Goal: Check status

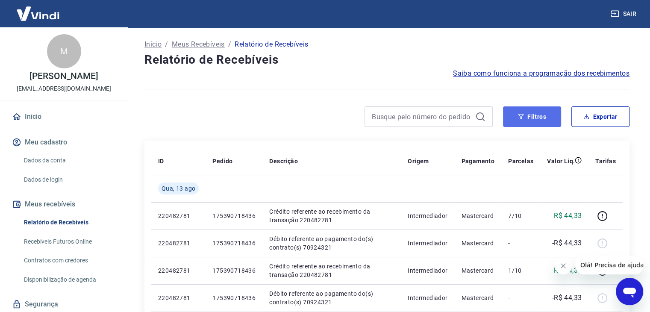
click at [543, 113] on button "Filtros" at bounding box center [532, 116] width 58 height 21
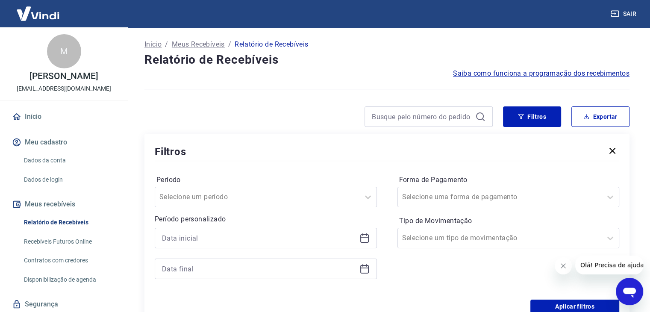
click at [366, 236] on icon at bounding box center [364, 238] width 10 height 10
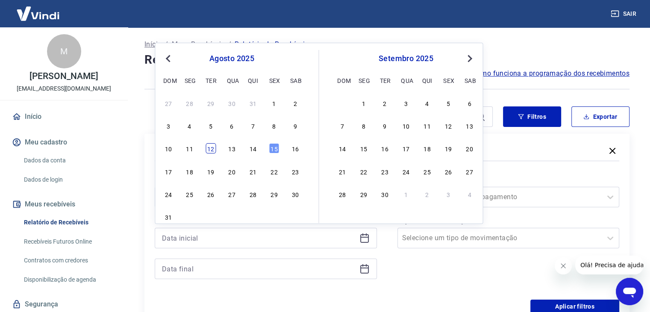
click at [212, 149] on div "12" at bounding box center [210, 148] width 10 height 10
click at [212, 149] on div "Filtros" at bounding box center [387, 151] width 464 height 15
type input "[DATE]"
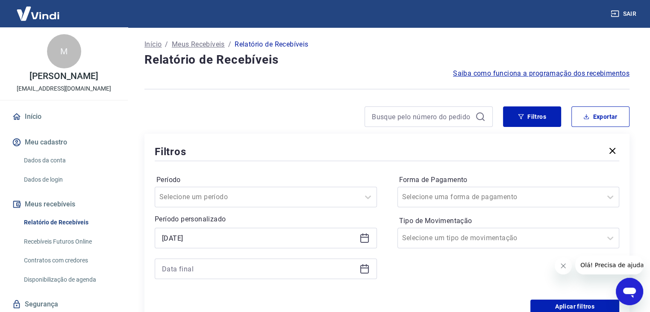
click at [371, 270] on div at bounding box center [266, 268] width 222 height 21
click at [367, 269] on icon at bounding box center [364, 269] width 10 height 10
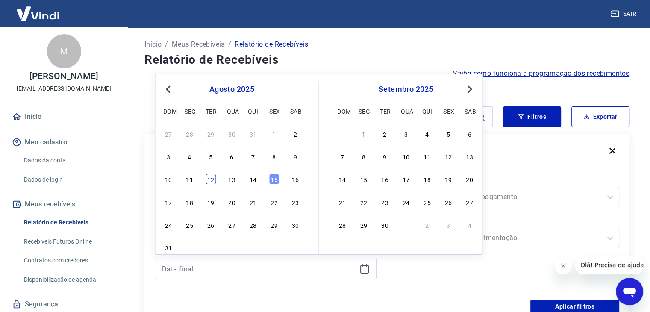
click at [214, 180] on div "12" at bounding box center [210, 179] width 10 height 10
click at [214, 180] on label "Período" at bounding box center [265, 180] width 219 height 10
type input "[DATE]"
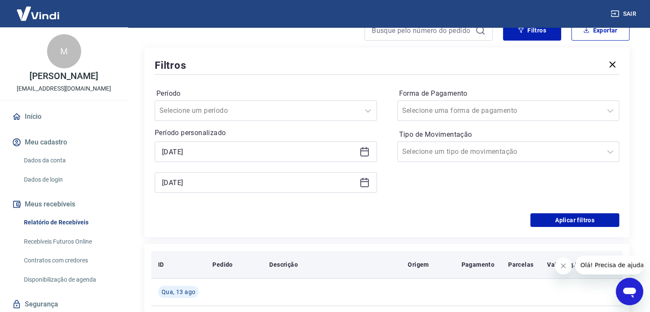
scroll to position [128, 0]
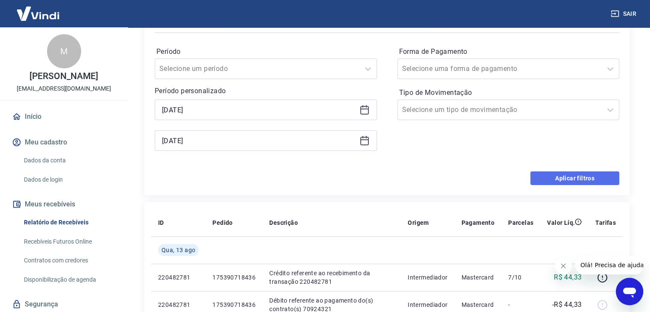
click at [576, 180] on button "Aplicar filtros" at bounding box center [574, 178] width 89 height 14
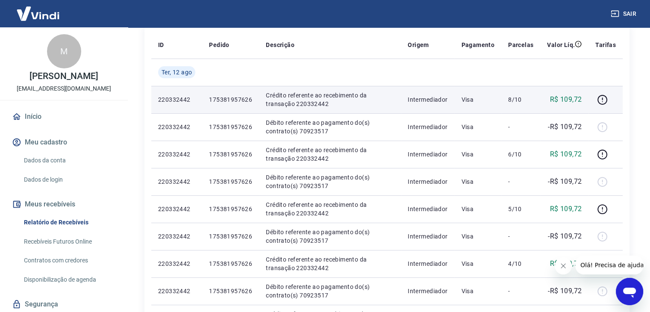
scroll to position [128, 0]
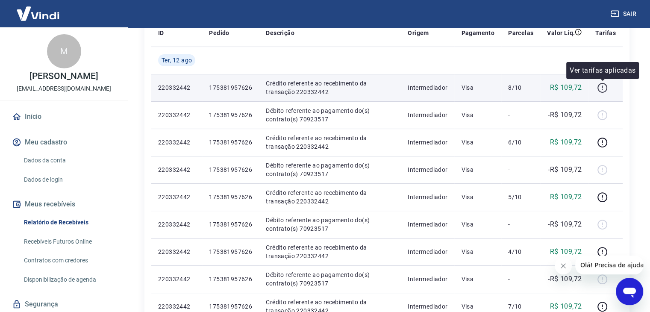
click at [601, 87] on icon "button" at bounding box center [602, 87] width 11 height 11
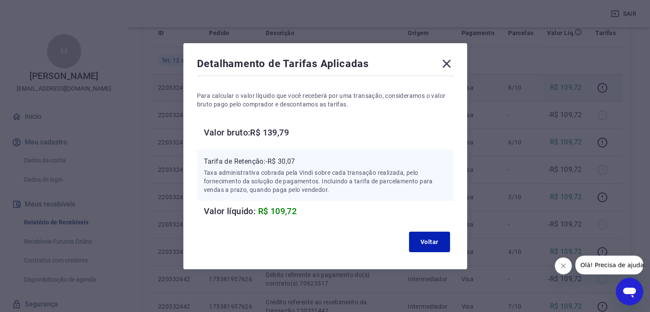
click at [449, 64] on icon at bounding box center [446, 63] width 8 height 8
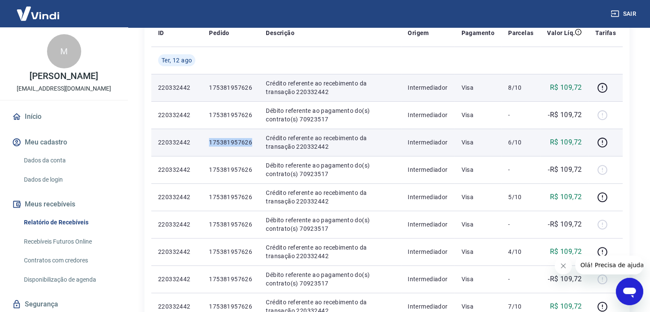
drag, startPoint x: 203, startPoint y: 134, endPoint x: 255, endPoint y: 145, distance: 52.5
click at [255, 145] on td "175381957626" at bounding box center [230, 142] width 57 height 27
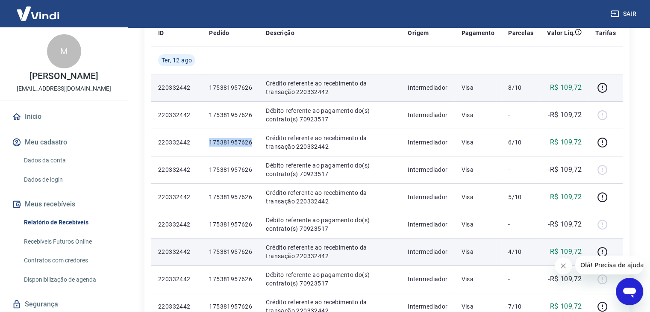
copy p "175381957626"
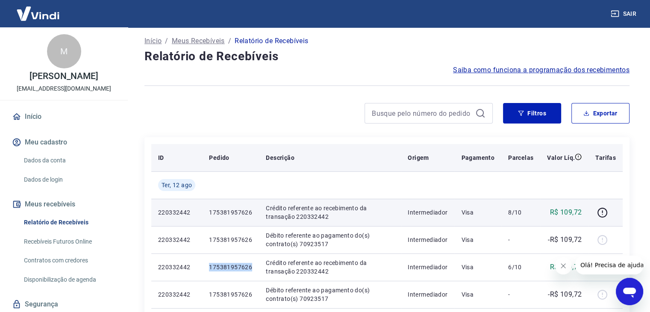
scroll to position [0, 0]
